Goal: Information Seeking & Learning: Learn about a topic

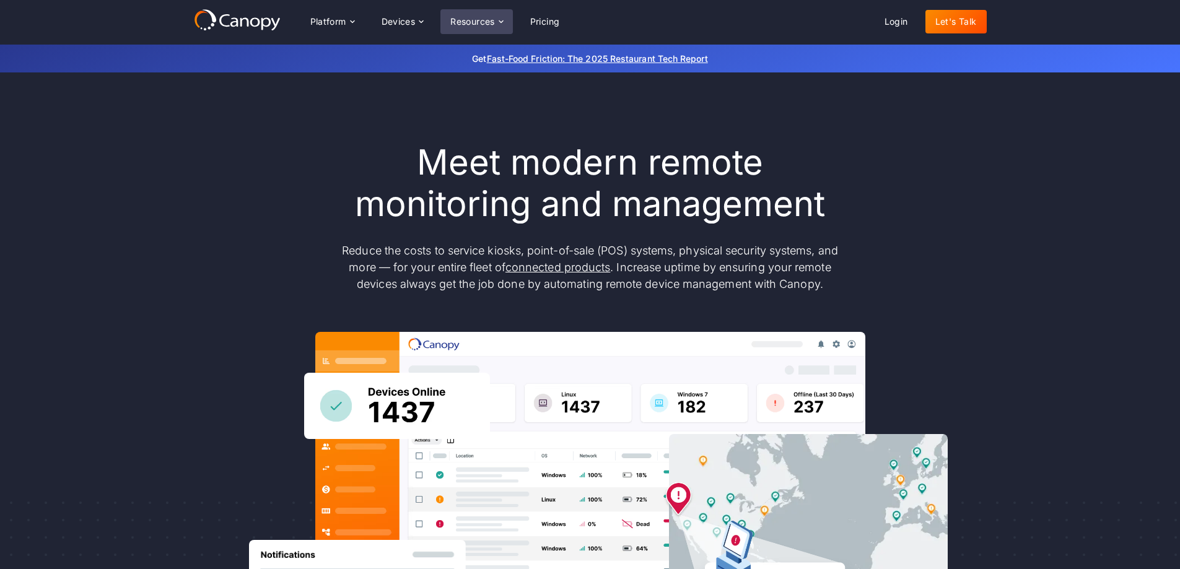
click at [453, 18] on div "Resources" at bounding box center [472, 21] width 45 height 9
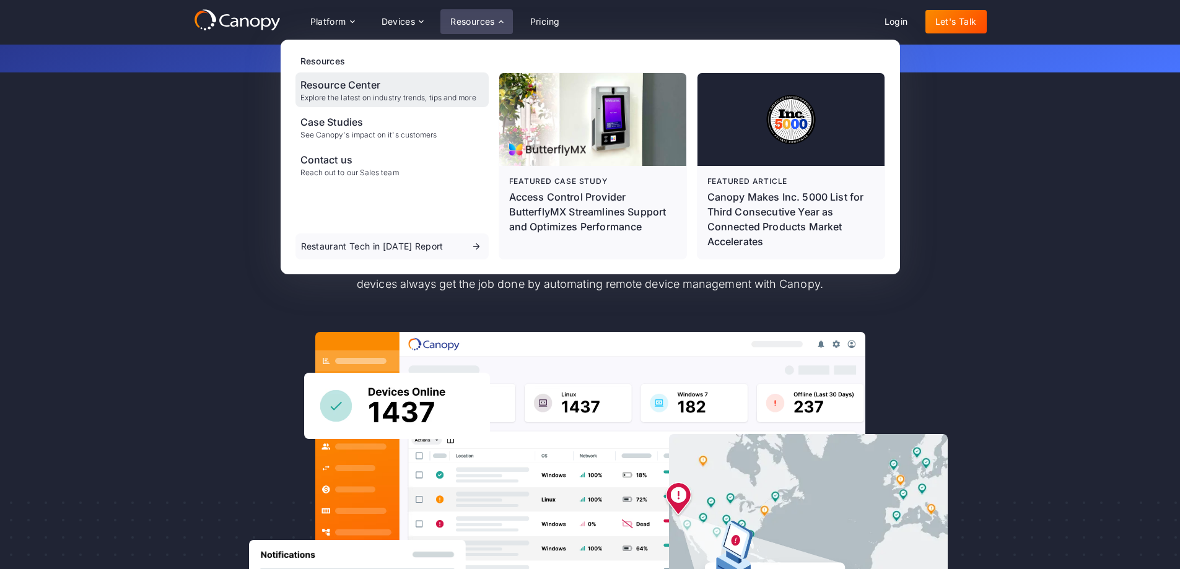
click at [357, 90] on div "Resource Center" at bounding box center [388, 84] width 176 height 15
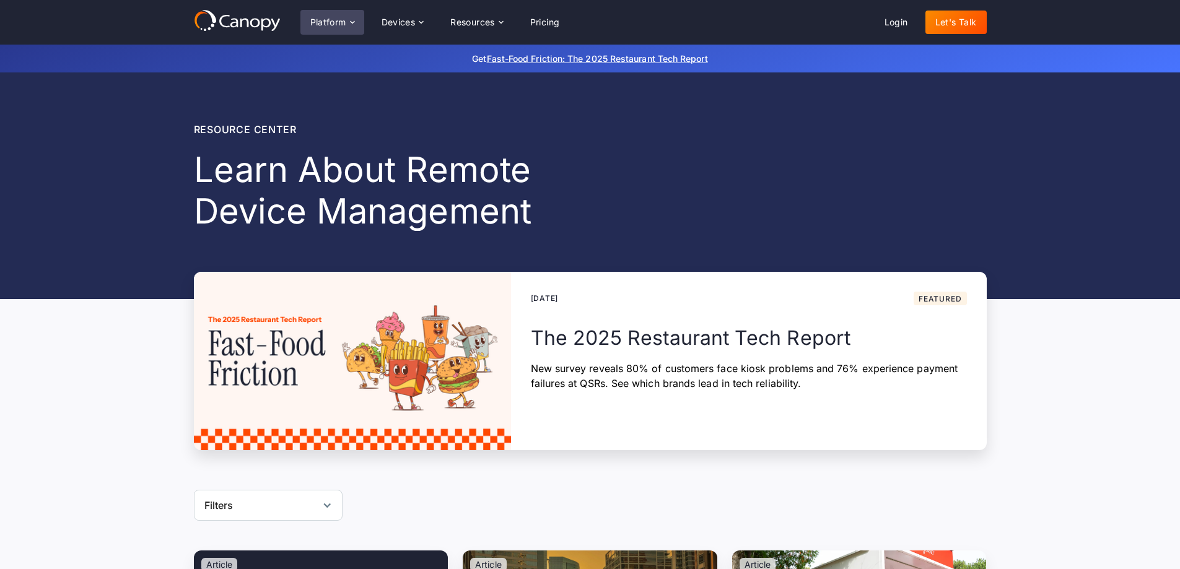
click at [338, 20] on div "Platform" at bounding box center [328, 22] width 36 height 9
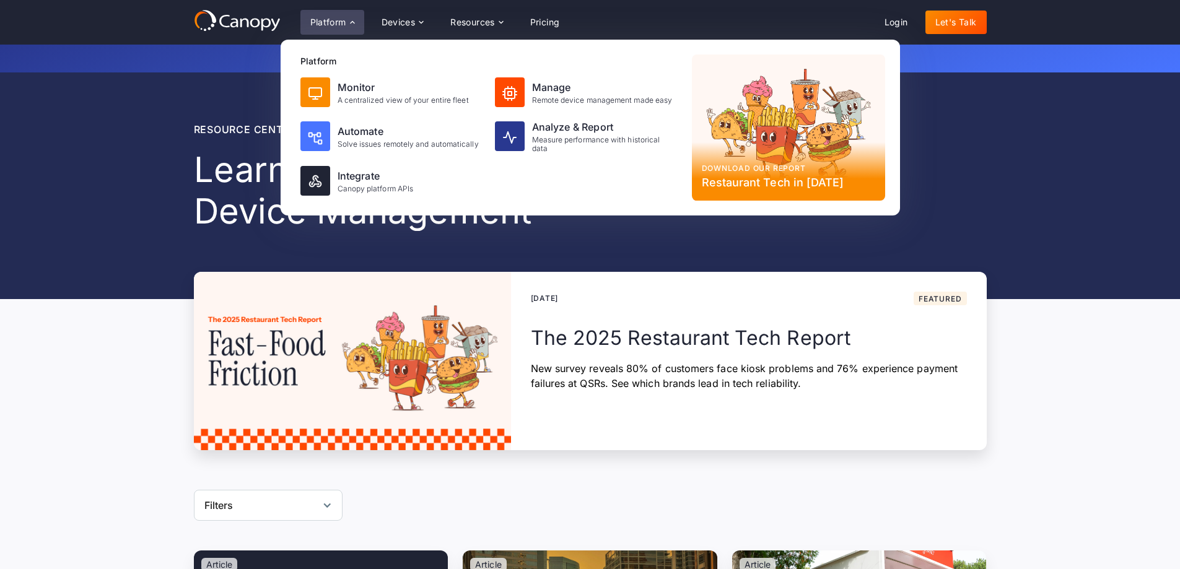
click at [258, 17] on icon at bounding box center [237, 20] width 87 height 22
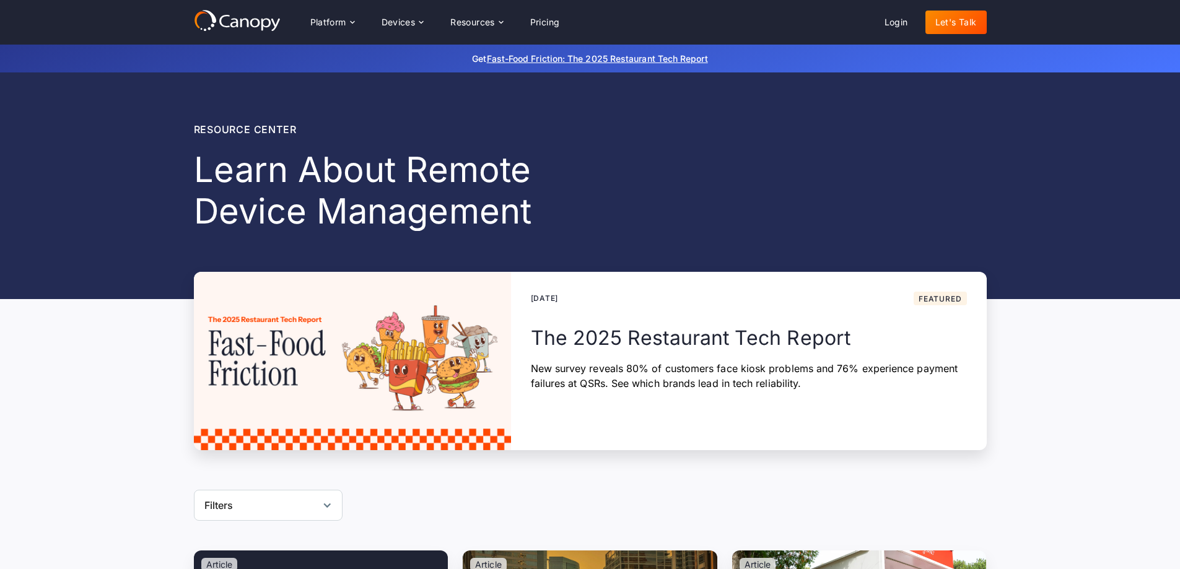
click at [258, 23] on icon at bounding box center [255, 22] width 10 height 9
click at [398, 18] on div "Devices" at bounding box center [399, 22] width 34 height 9
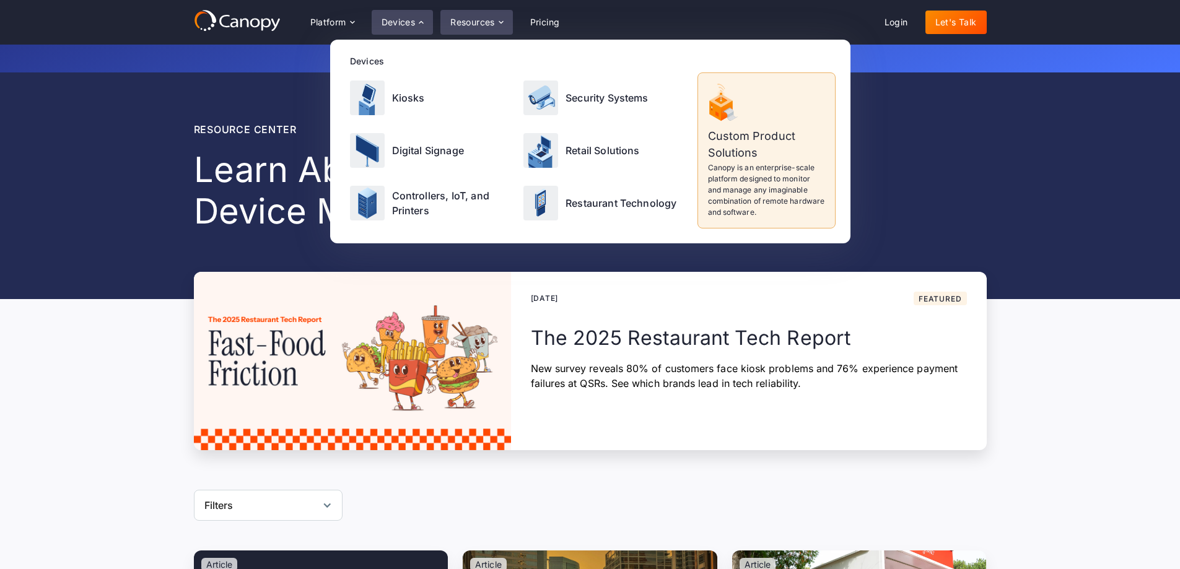
click at [502, 19] on icon at bounding box center [501, 22] width 10 height 10
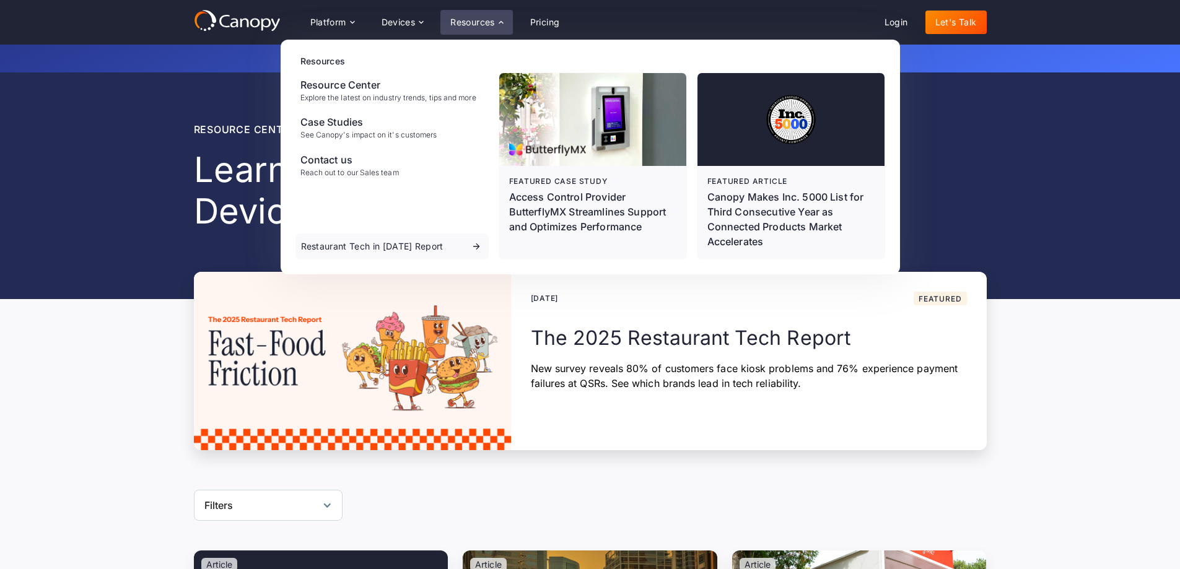
click at [500, 20] on icon at bounding box center [501, 22] width 10 height 10
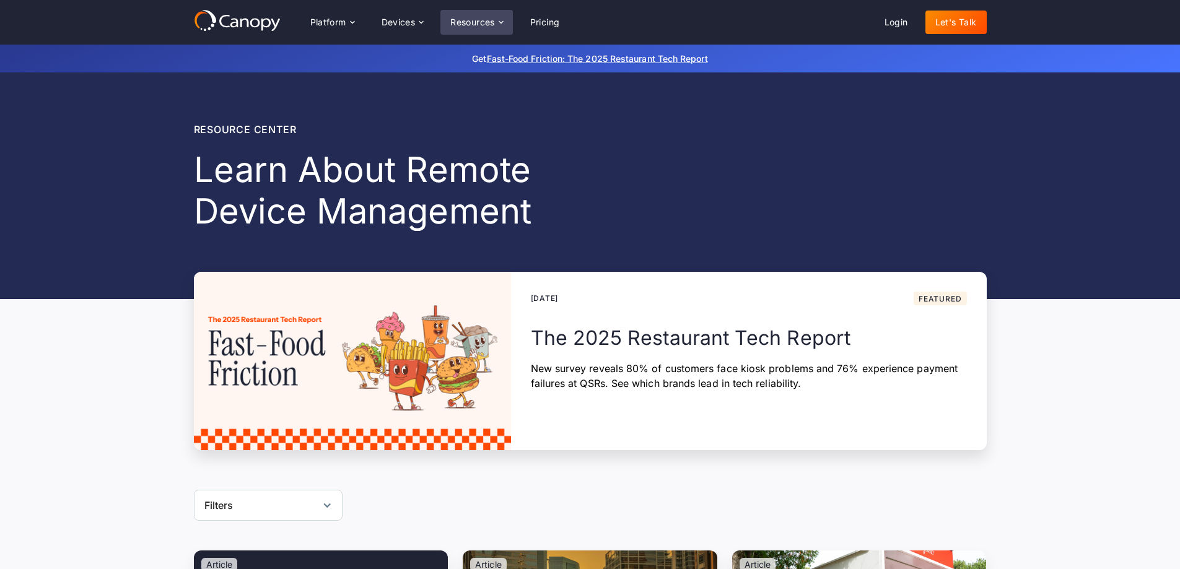
click at [499, 20] on icon at bounding box center [501, 22] width 10 height 10
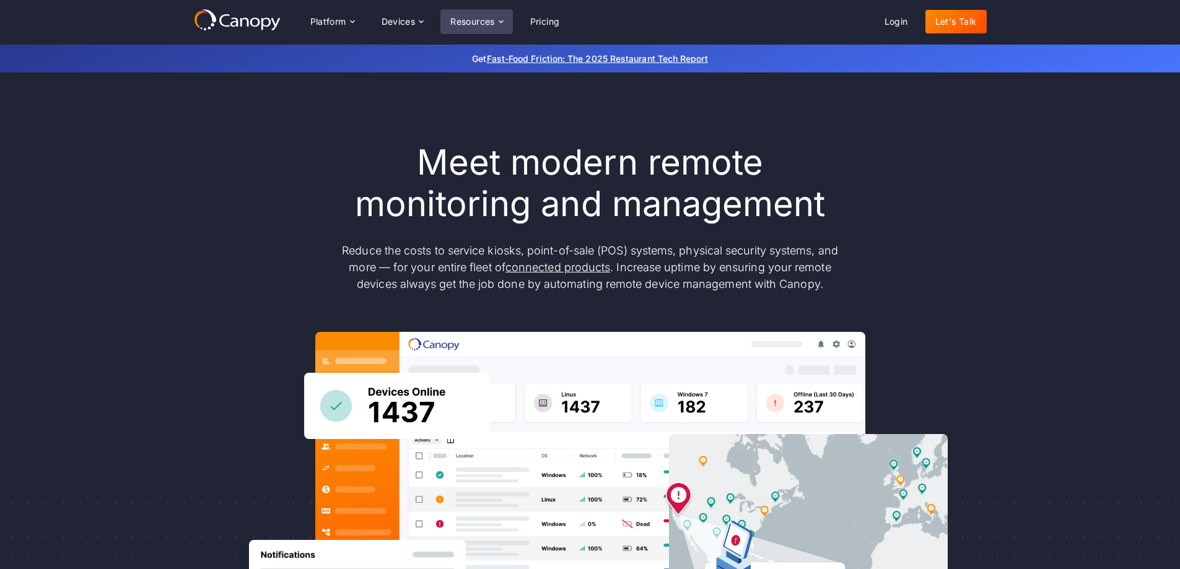
click at [503, 23] on icon at bounding box center [501, 21] width 4 height 2
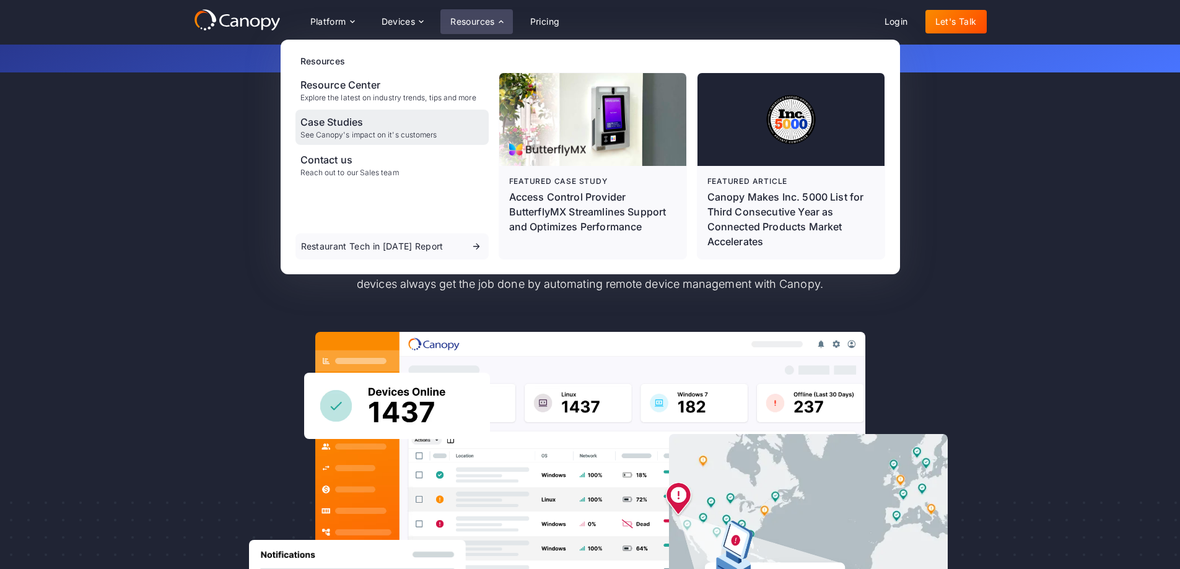
click at [377, 133] on div "See Canopy's impact on it's customers" at bounding box center [368, 135] width 137 height 9
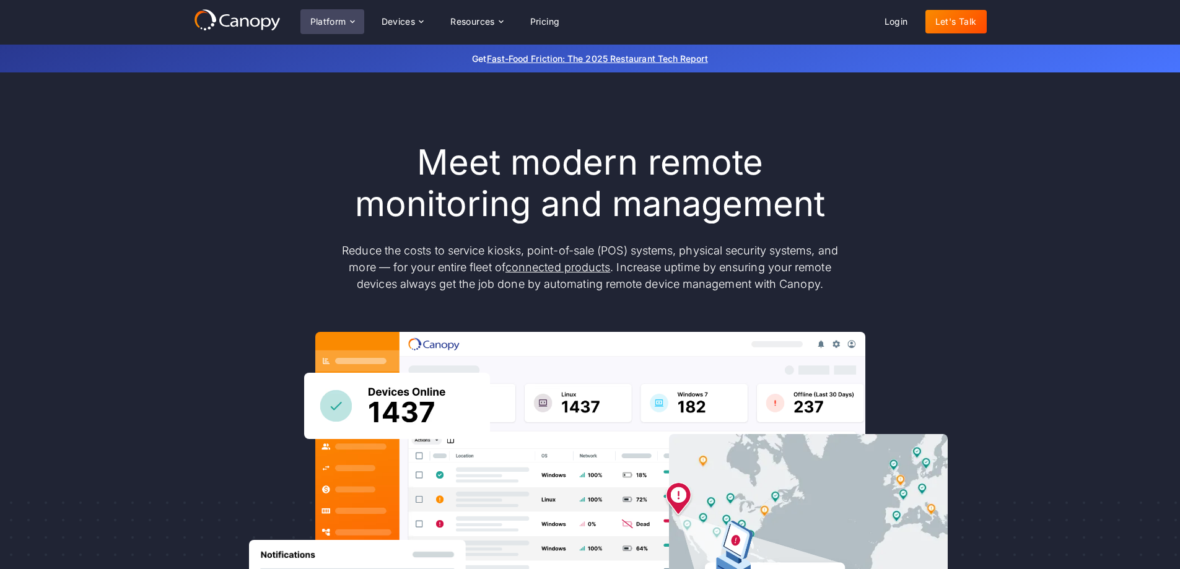
click at [342, 25] on div "Platform" at bounding box center [328, 21] width 36 height 9
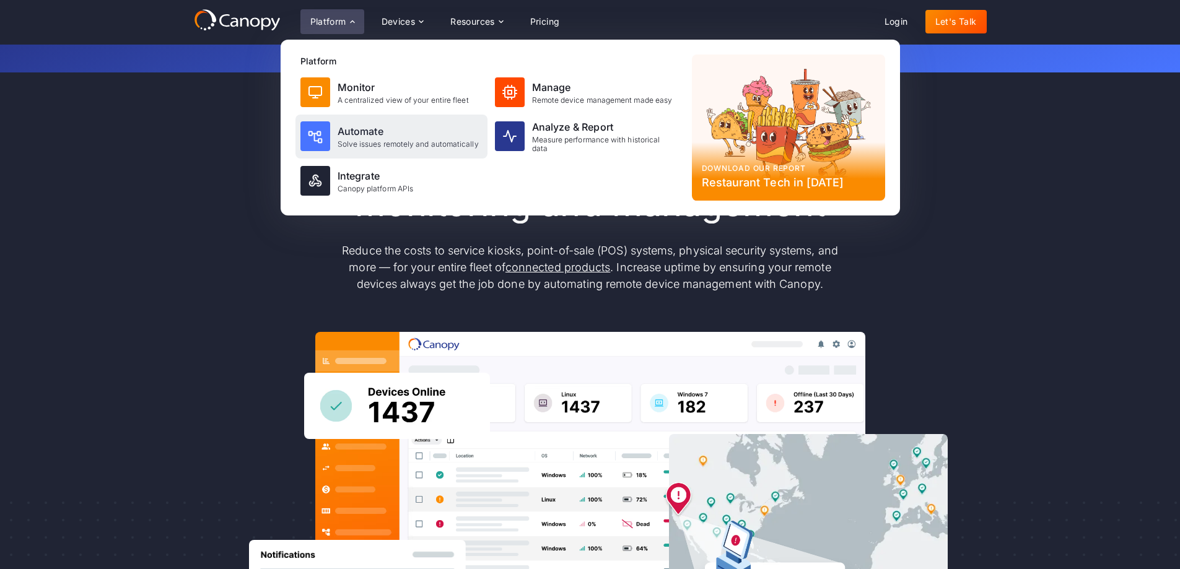
click at [347, 137] on div "Automate" at bounding box center [408, 131] width 141 height 15
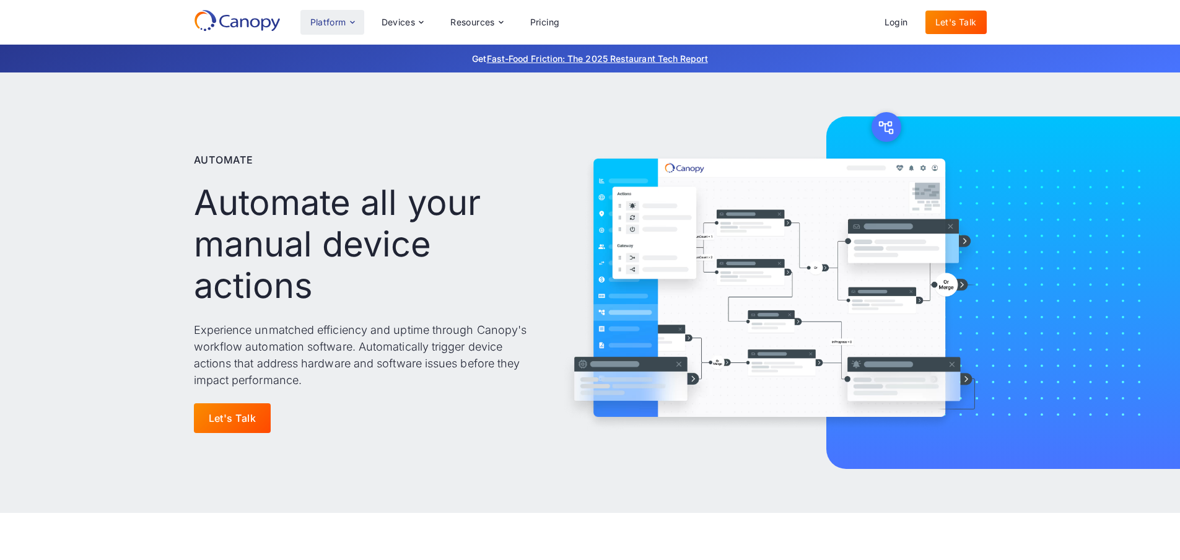
click at [338, 23] on div "Platform" at bounding box center [328, 22] width 36 height 9
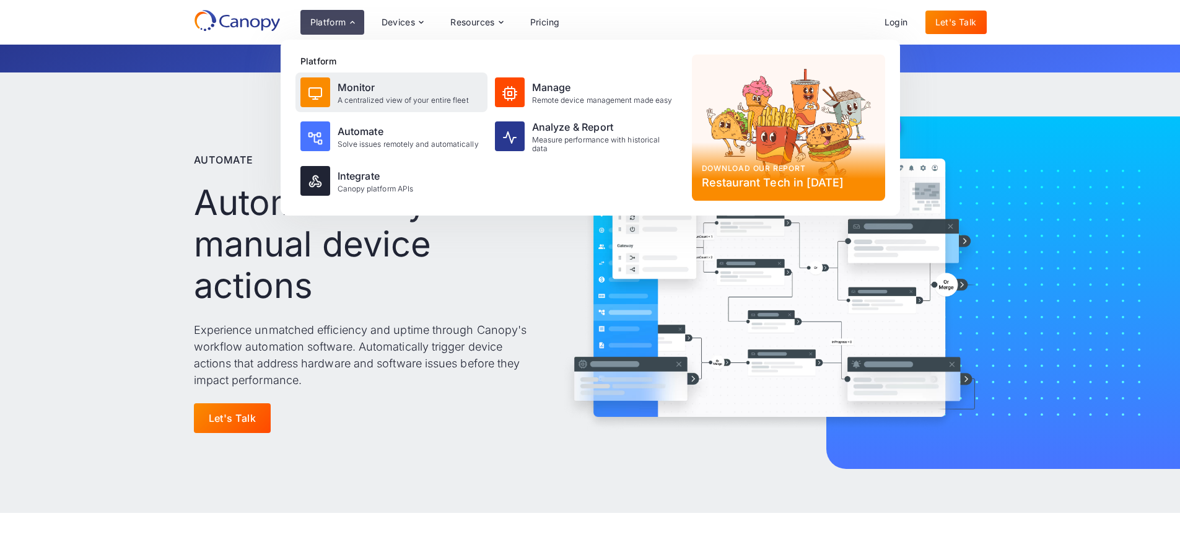
click at [351, 88] on div "Monitor" at bounding box center [403, 87] width 131 height 15
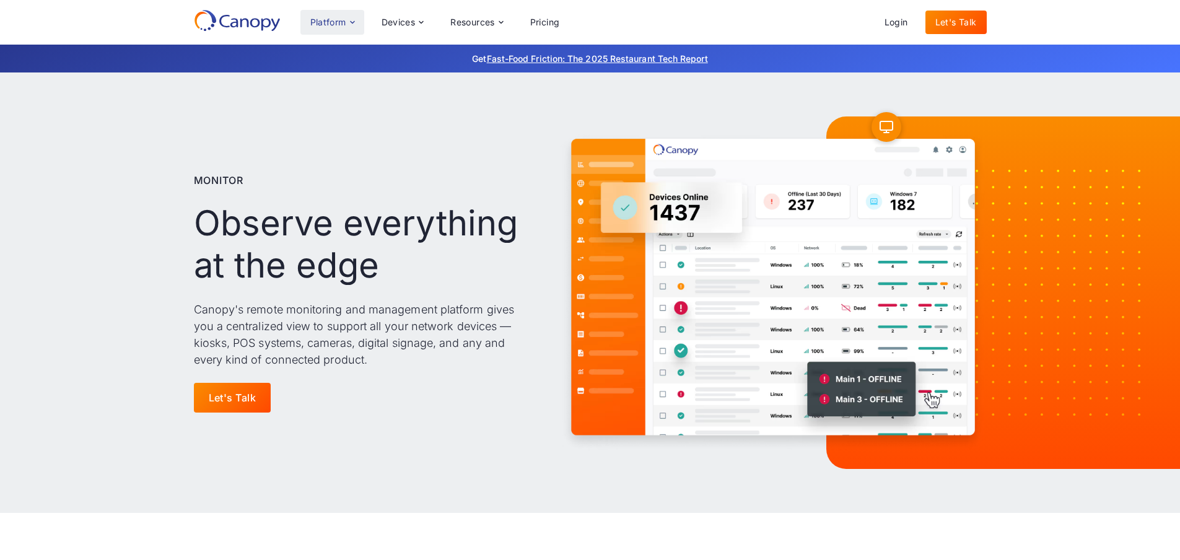
click at [342, 20] on div "Platform" at bounding box center [328, 22] width 36 height 9
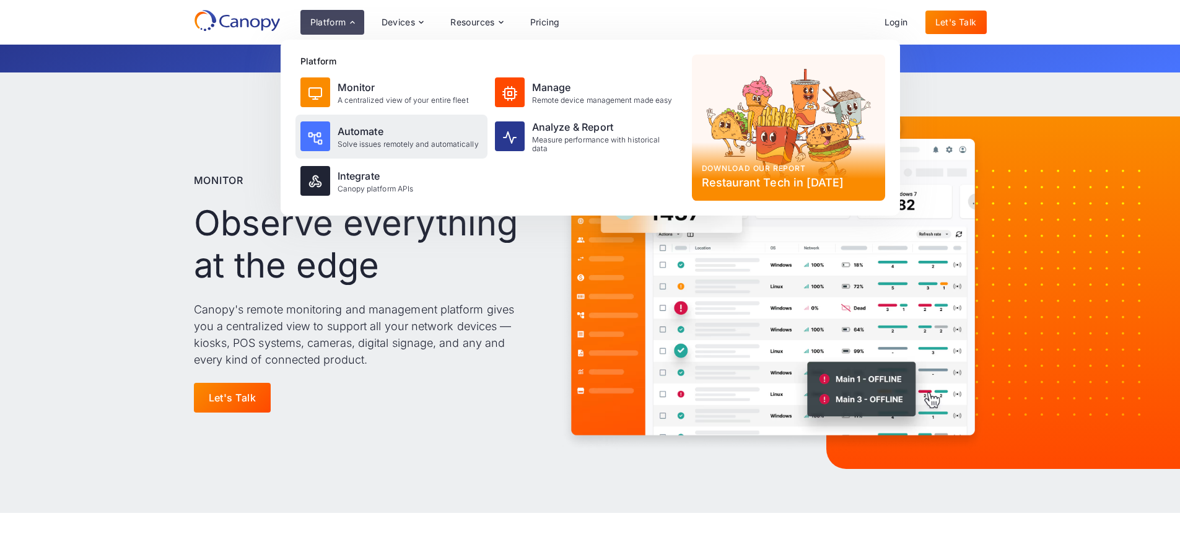
click at [341, 128] on div "Automate" at bounding box center [408, 131] width 141 height 15
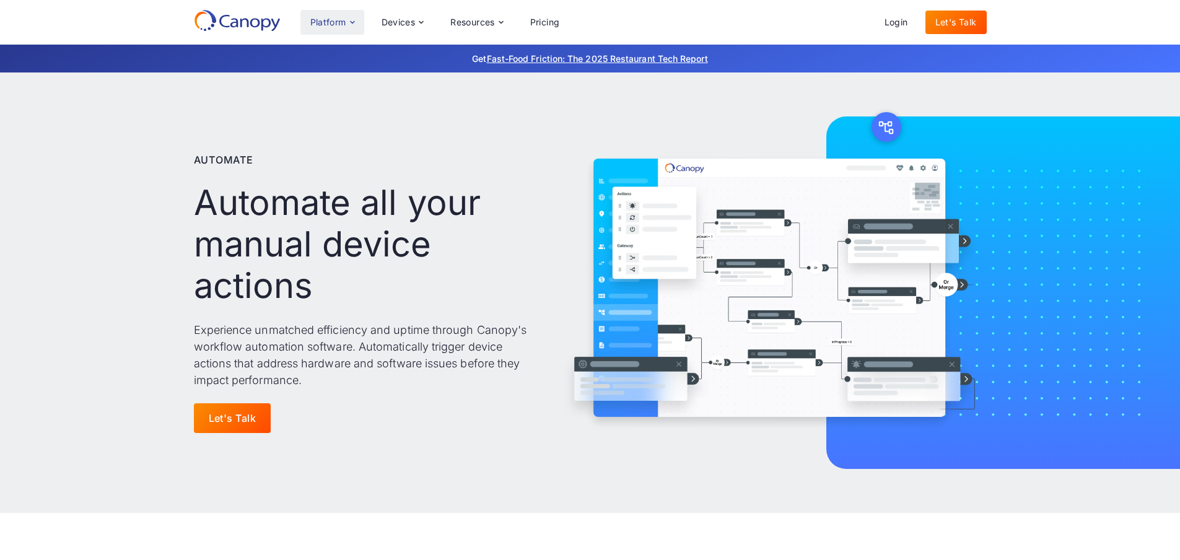
click at [332, 15] on div "Platform" at bounding box center [332, 22] width 64 height 25
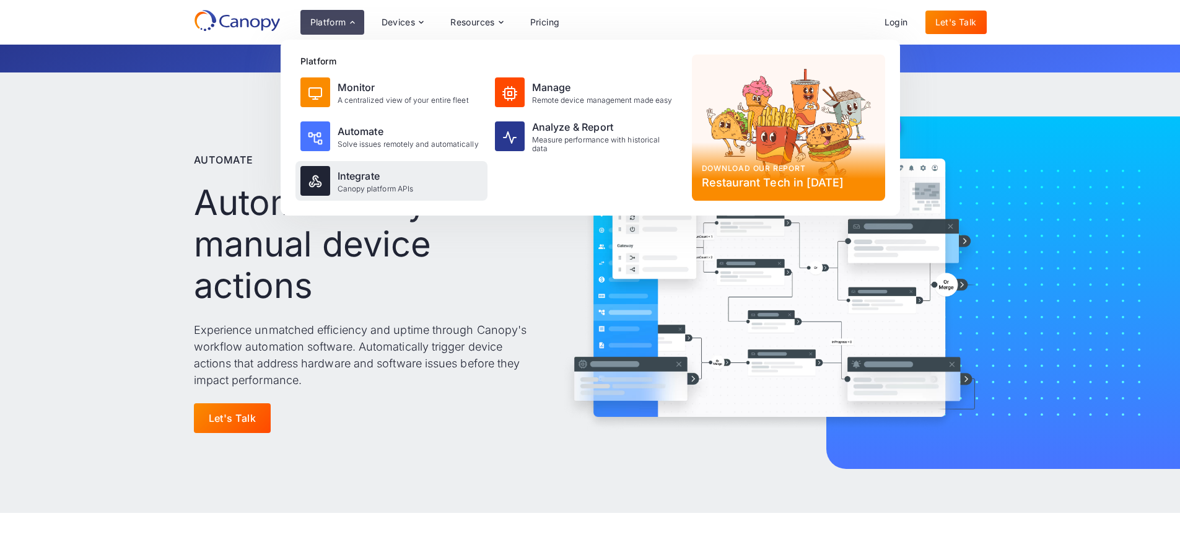
click at [357, 171] on div "Integrate" at bounding box center [376, 176] width 76 height 15
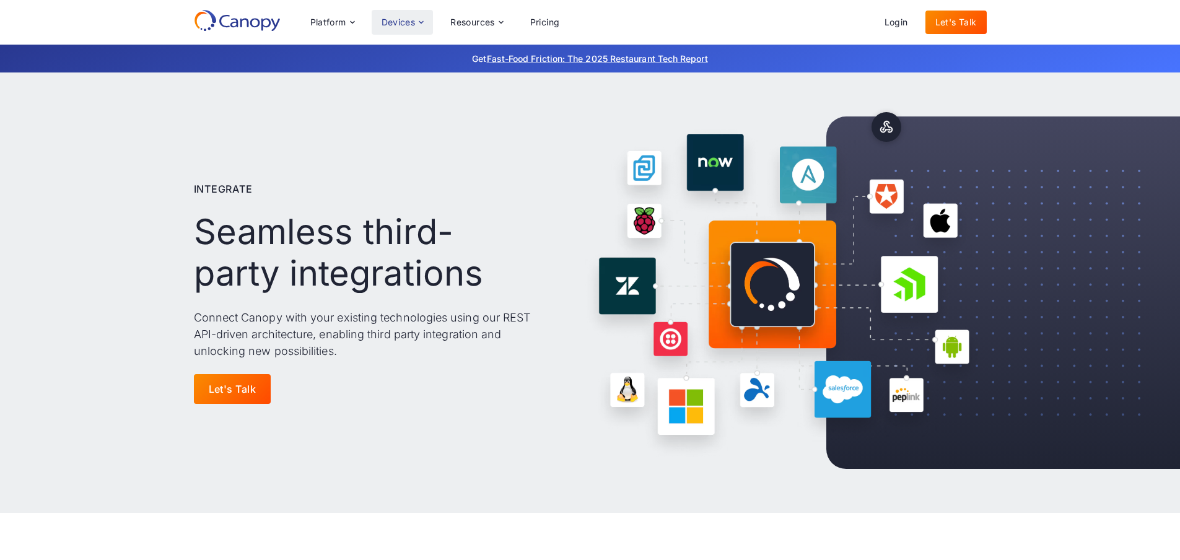
click at [389, 20] on div "Devices" at bounding box center [399, 22] width 34 height 9
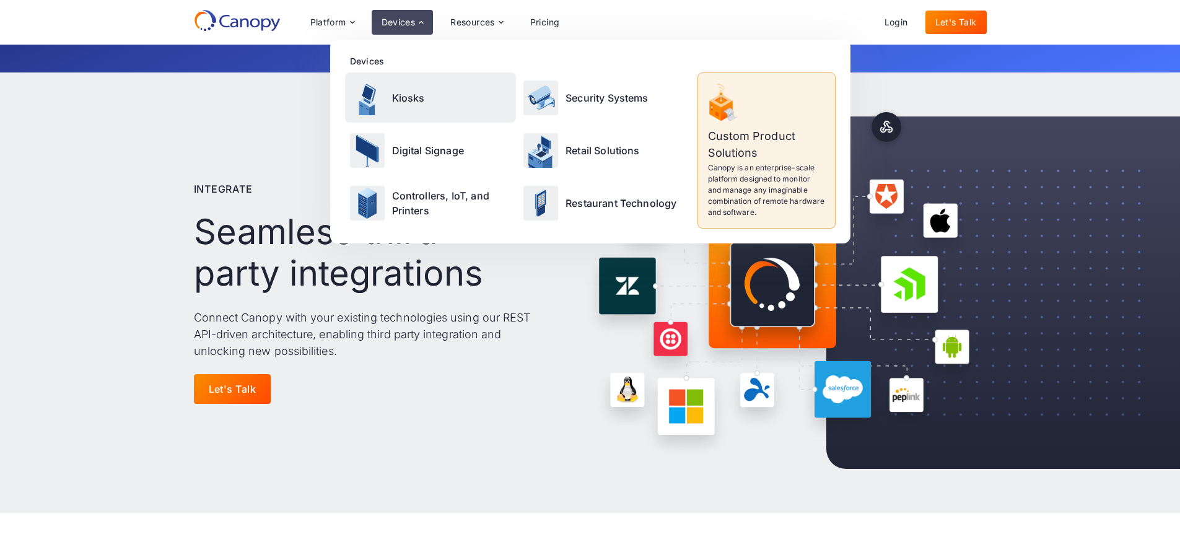
click at [416, 105] on div "Kiosks" at bounding box center [431, 97] width 172 height 50
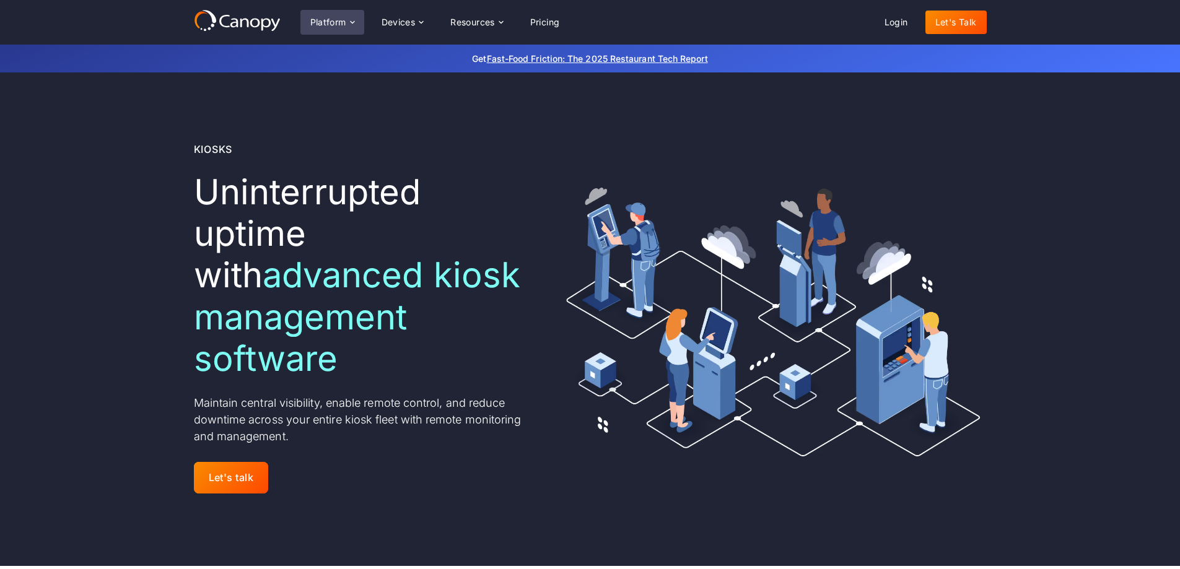
click at [348, 21] on icon at bounding box center [353, 22] width 10 height 10
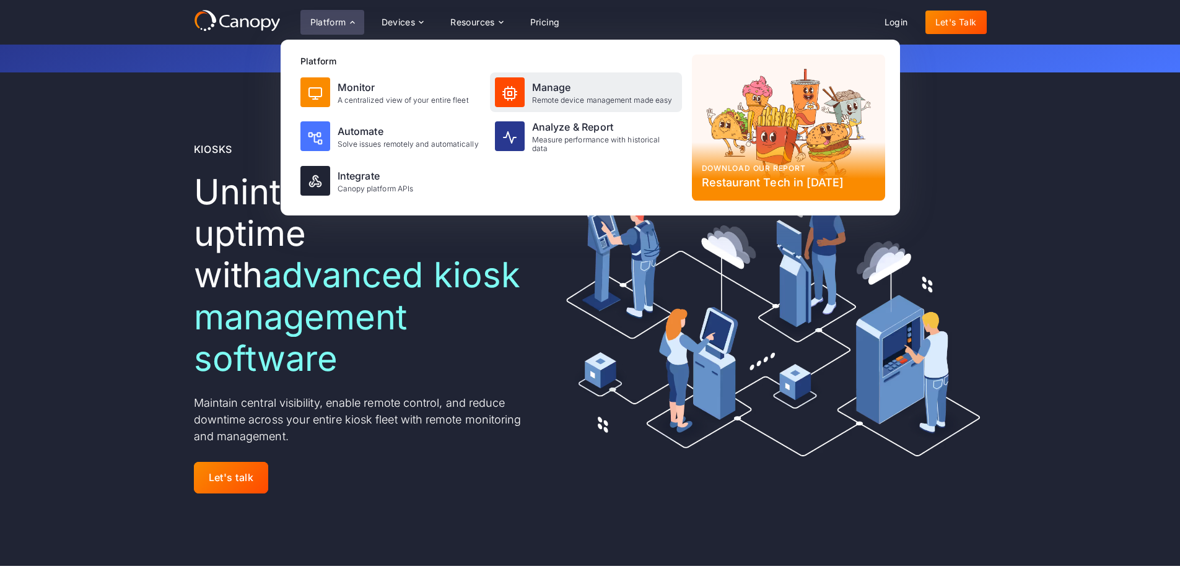
click at [551, 90] on div "Manage" at bounding box center [602, 87] width 141 height 15
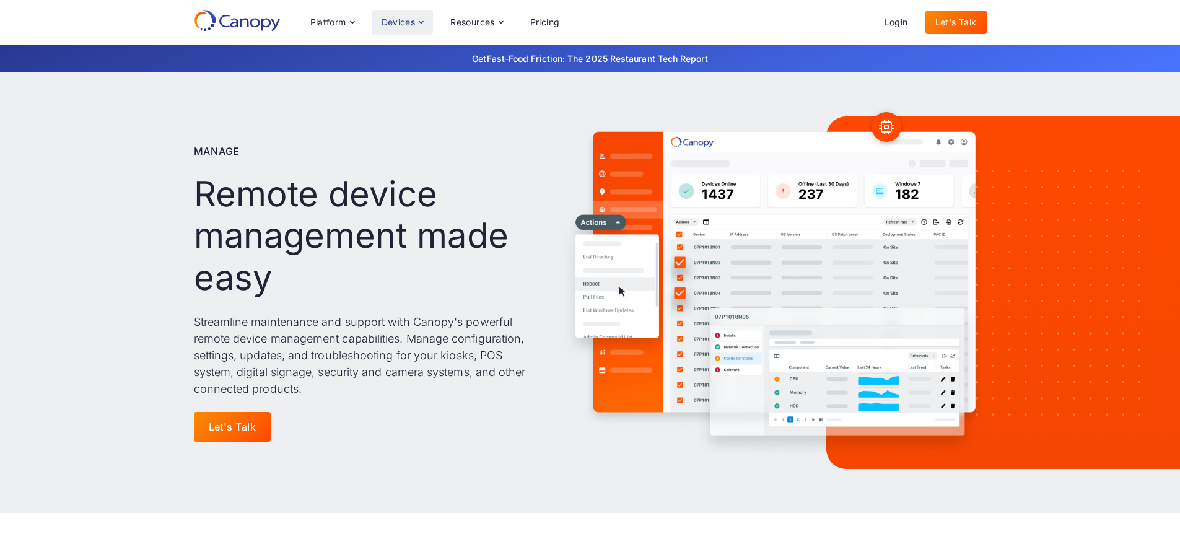
click at [426, 19] on icon at bounding box center [421, 22] width 10 height 10
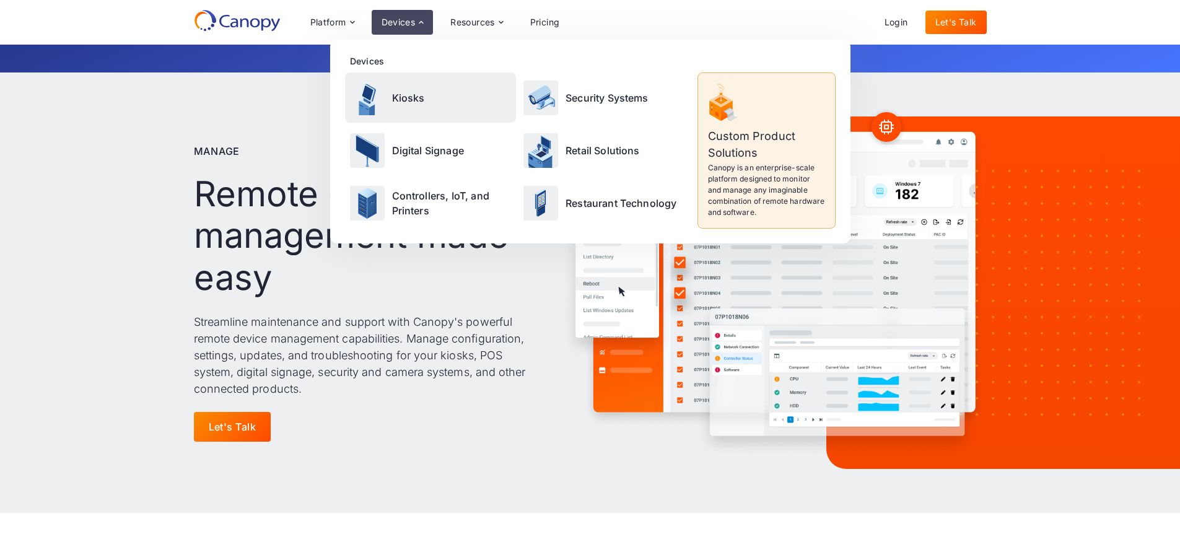
click at [405, 97] on p "Kiosks" at bounding box center [408, 97] width 33 height 15
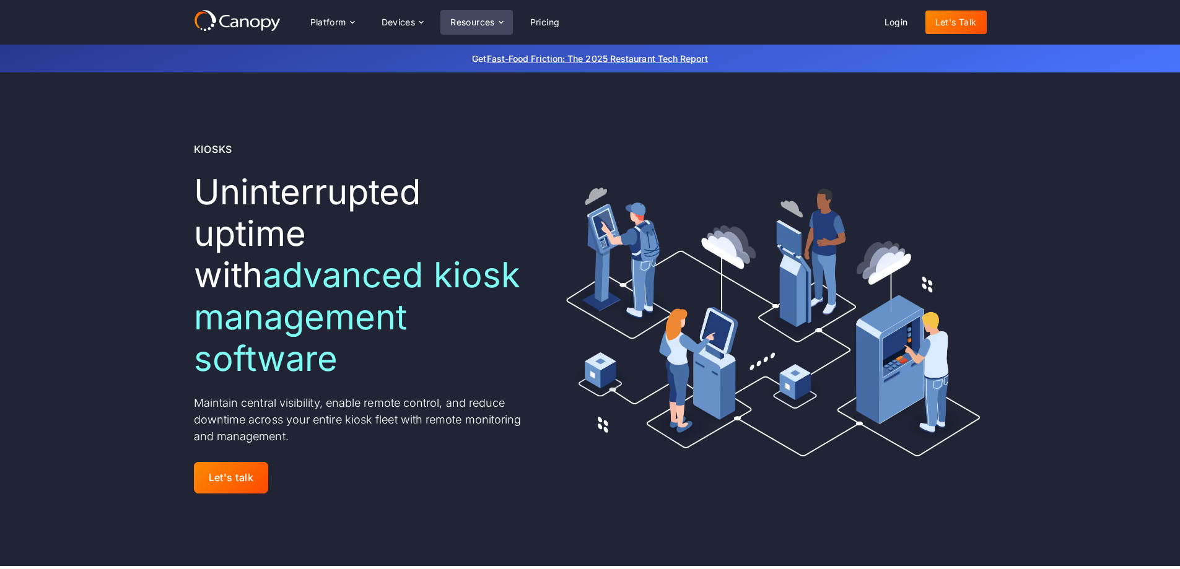
click at [484, 20] on div "Resources" at bounding box center [472, 22] width 45 height 9
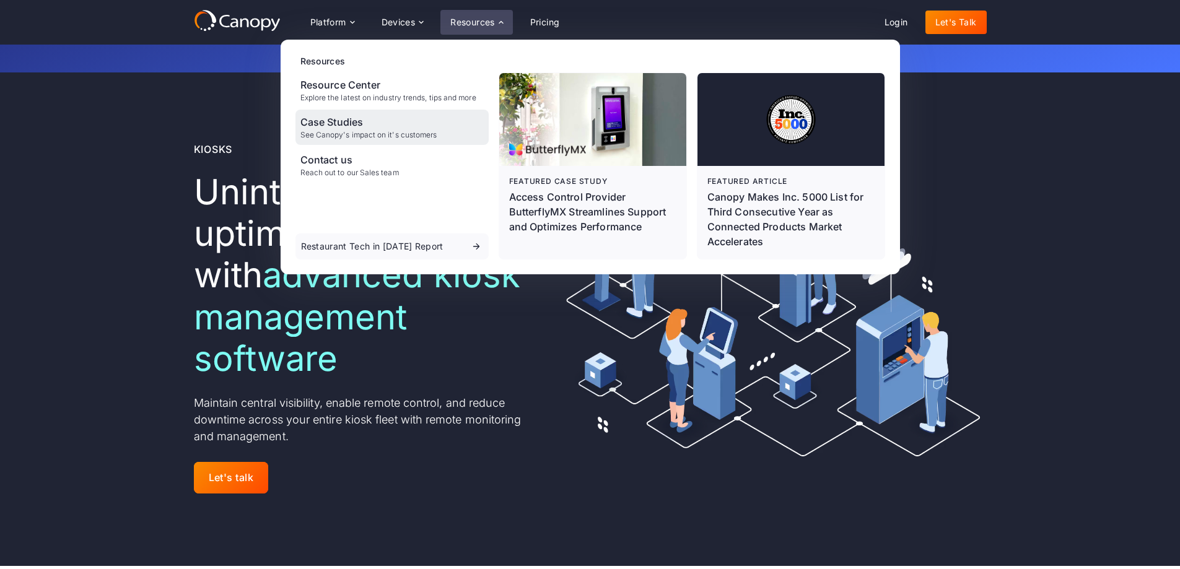
click at [330, 123] on div "Case Studies" at bounding box center [368, 122] width 137 height 15
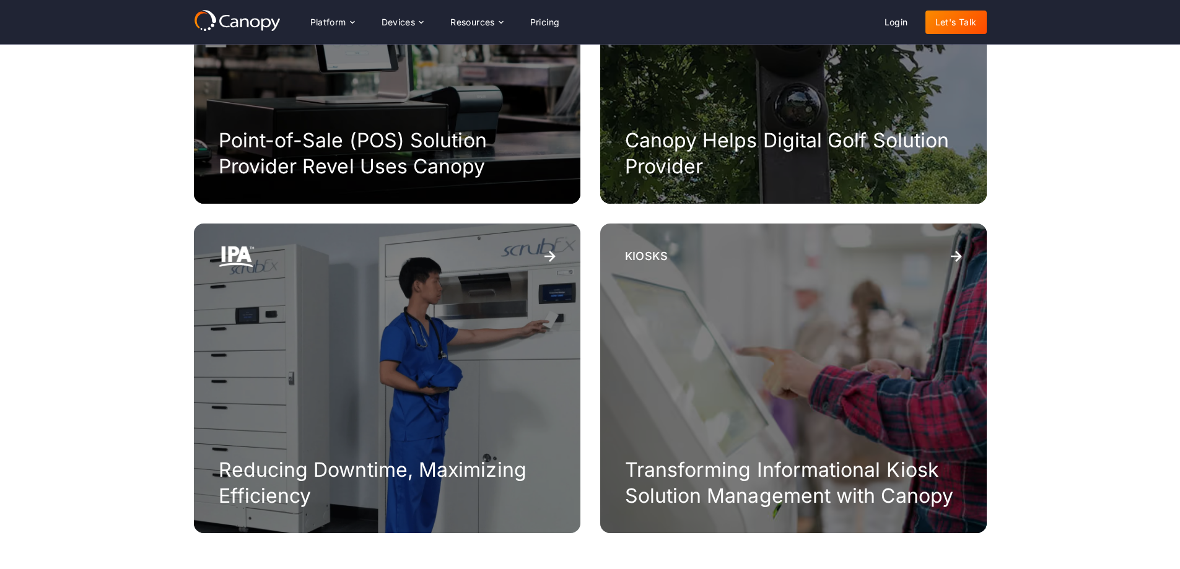
scroll to position [991, 0]
